Goal: Navigation & Orientation: Find specific page/section

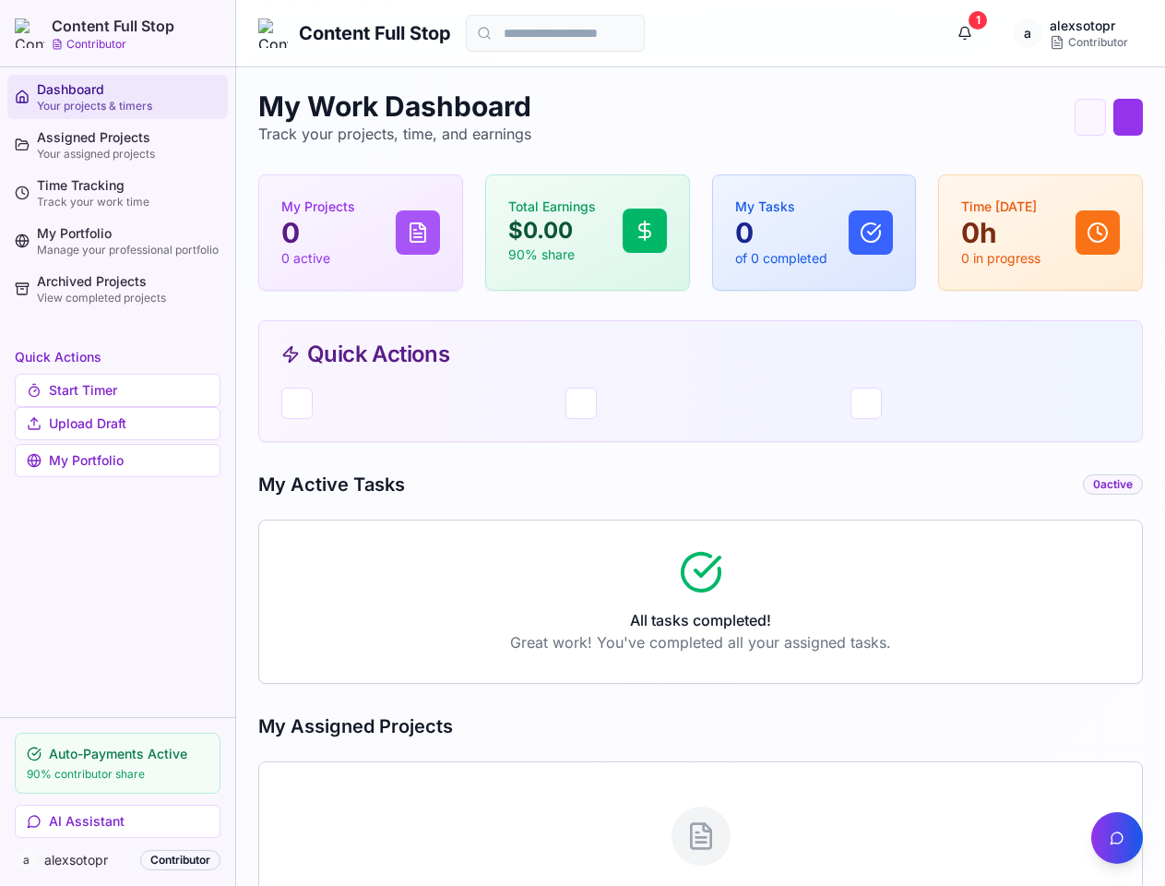
click at [582, 443] on div "My Work Dashboard Track your projects, time, and earnings Quick Timer Upload Dr…" at bounding box center [700, 529] width 885 height 880
click at [117, 821] on button "AI Assistant" at bounding box center [118, 821] width 206 height 33
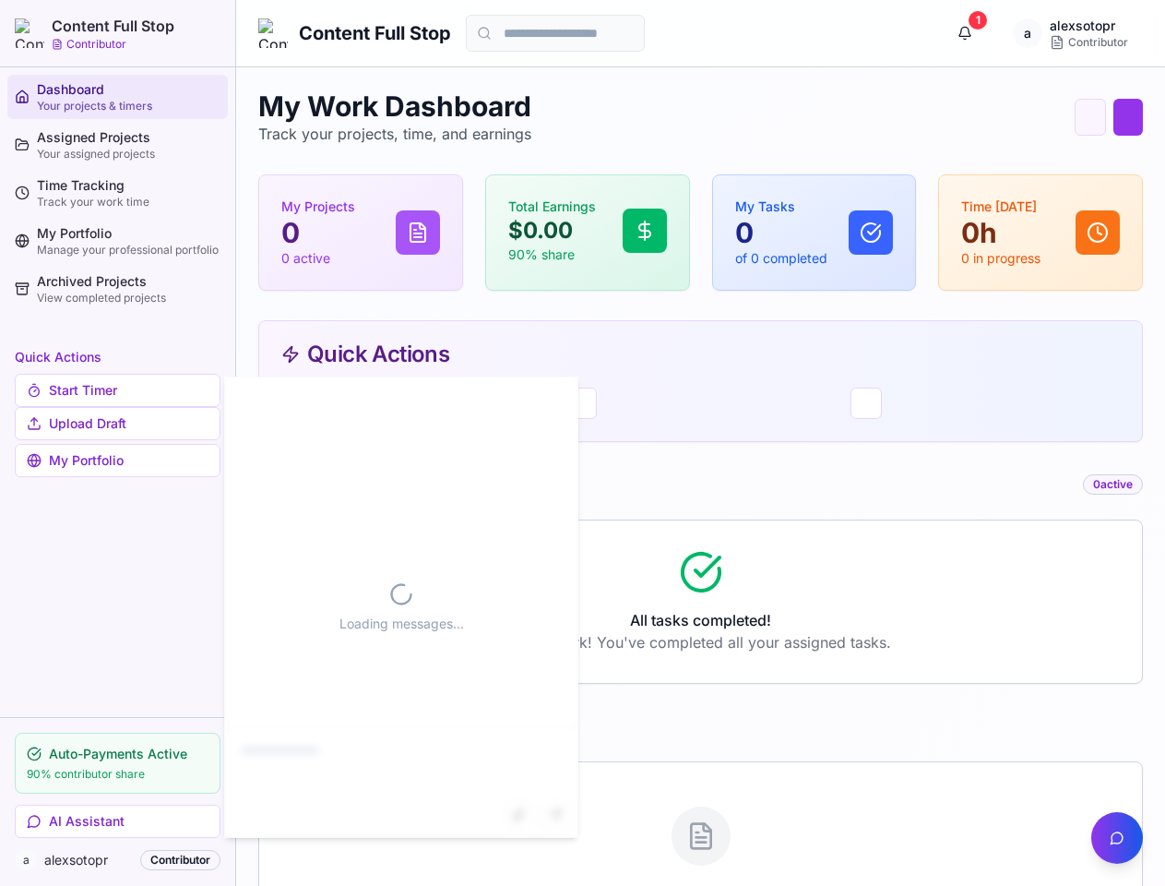
click at [965, 33] on button "1" at bounding box center [965, 33] width 37 height 37
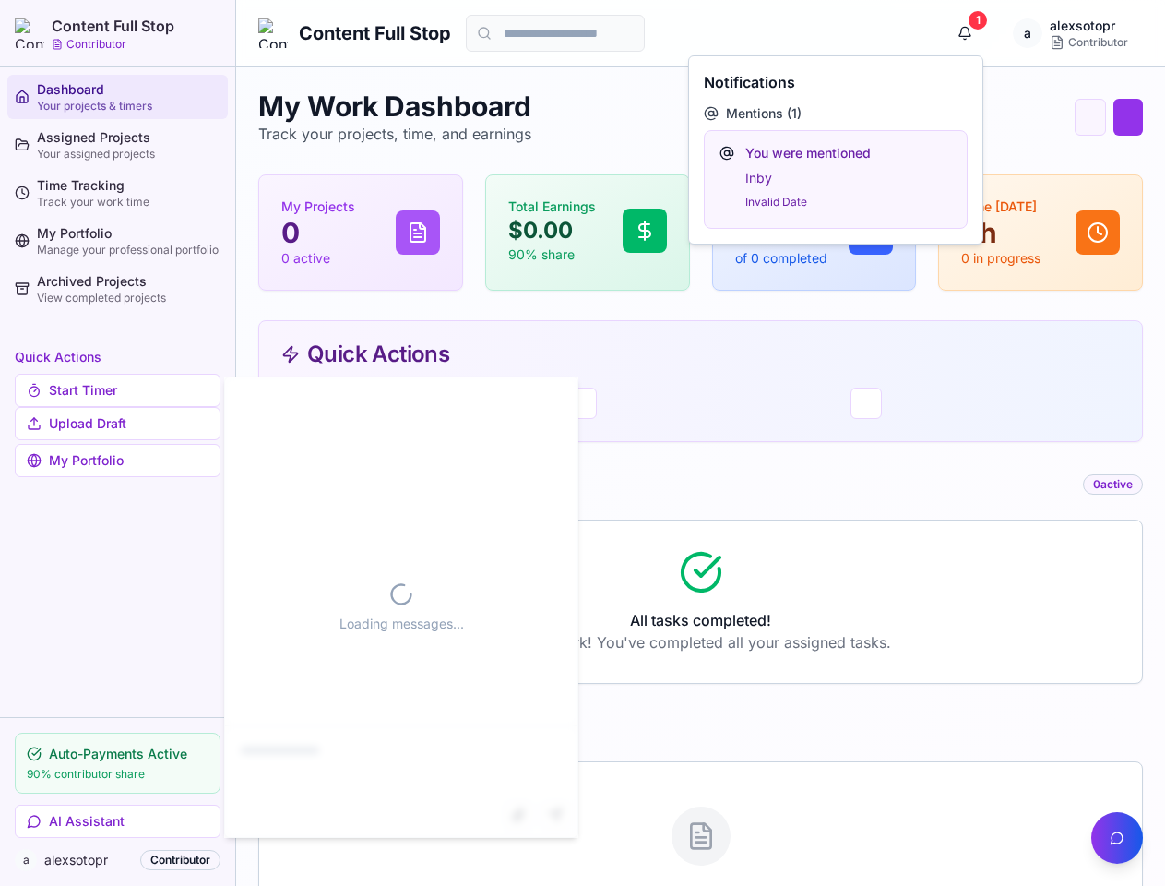
click at [1117, 838] on button "button" at bounding box center [1117, 838] width 52 height 52
